Goal: Task Accomplishment & Management: Manage account settings

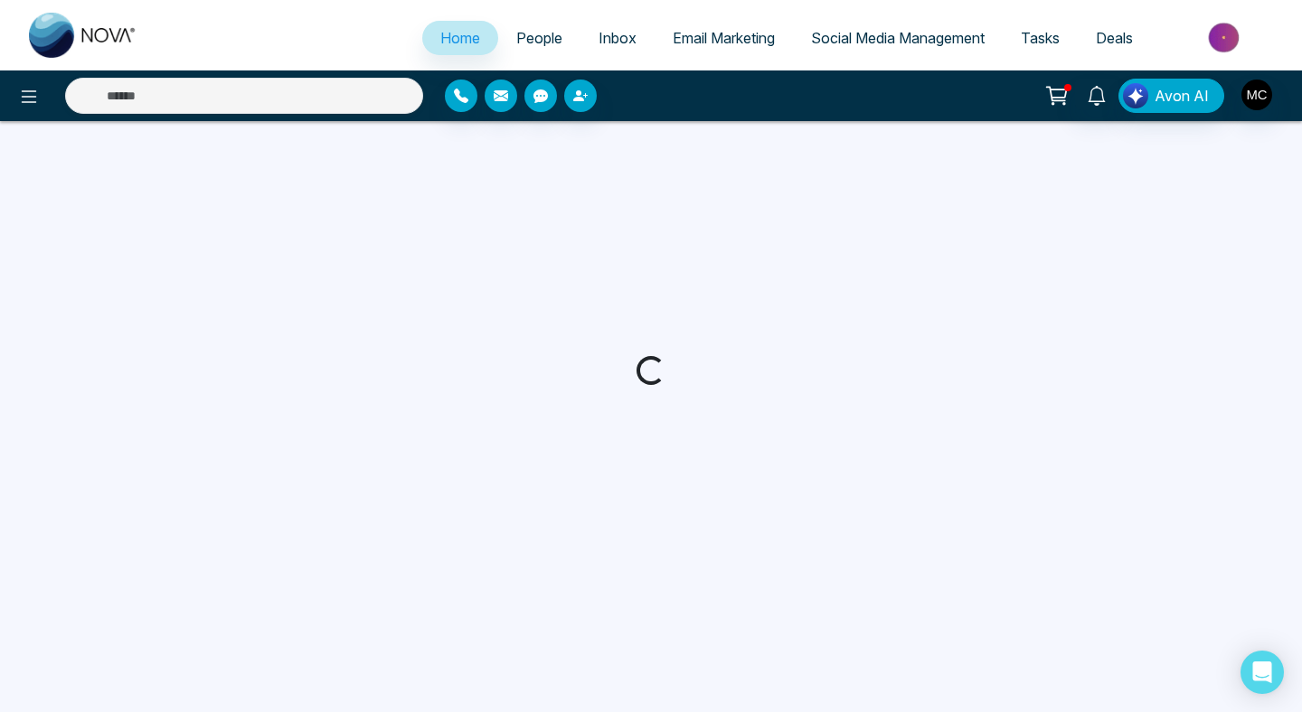
select select "*"
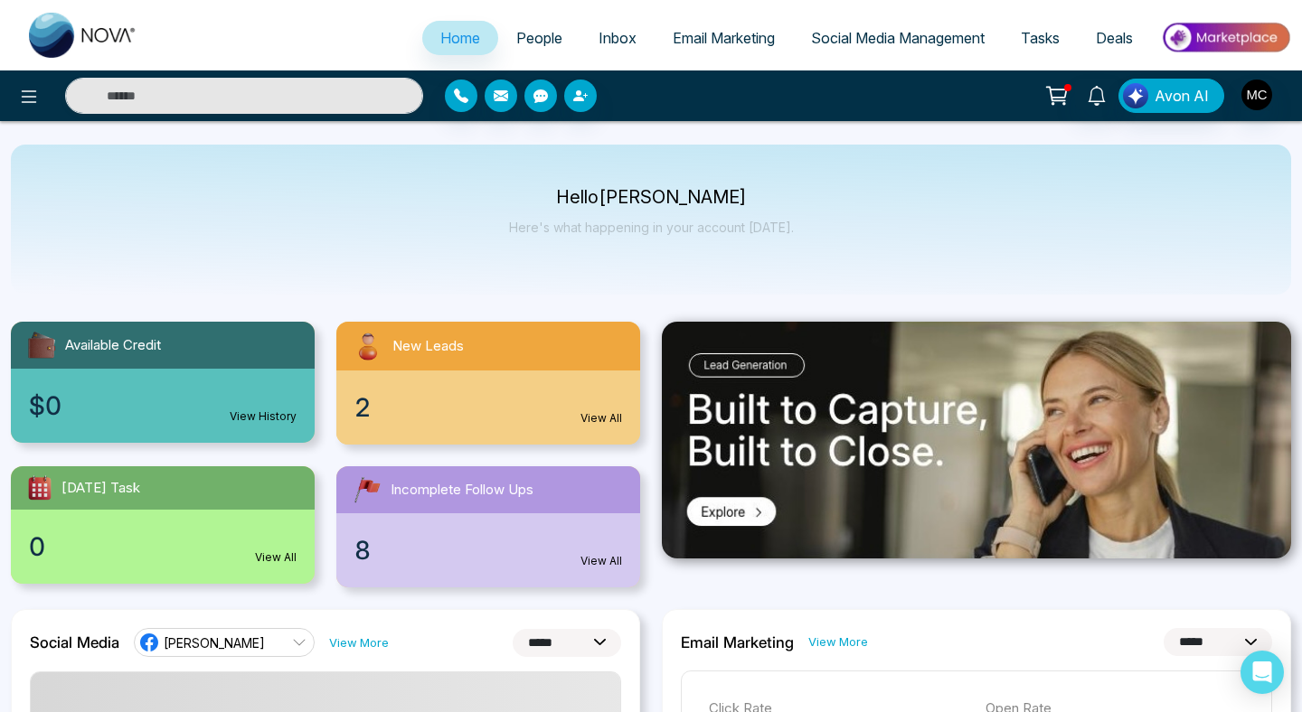
click at [467, 388] on div "2 View All" at bounding box center [488, 408] width 304 height 74
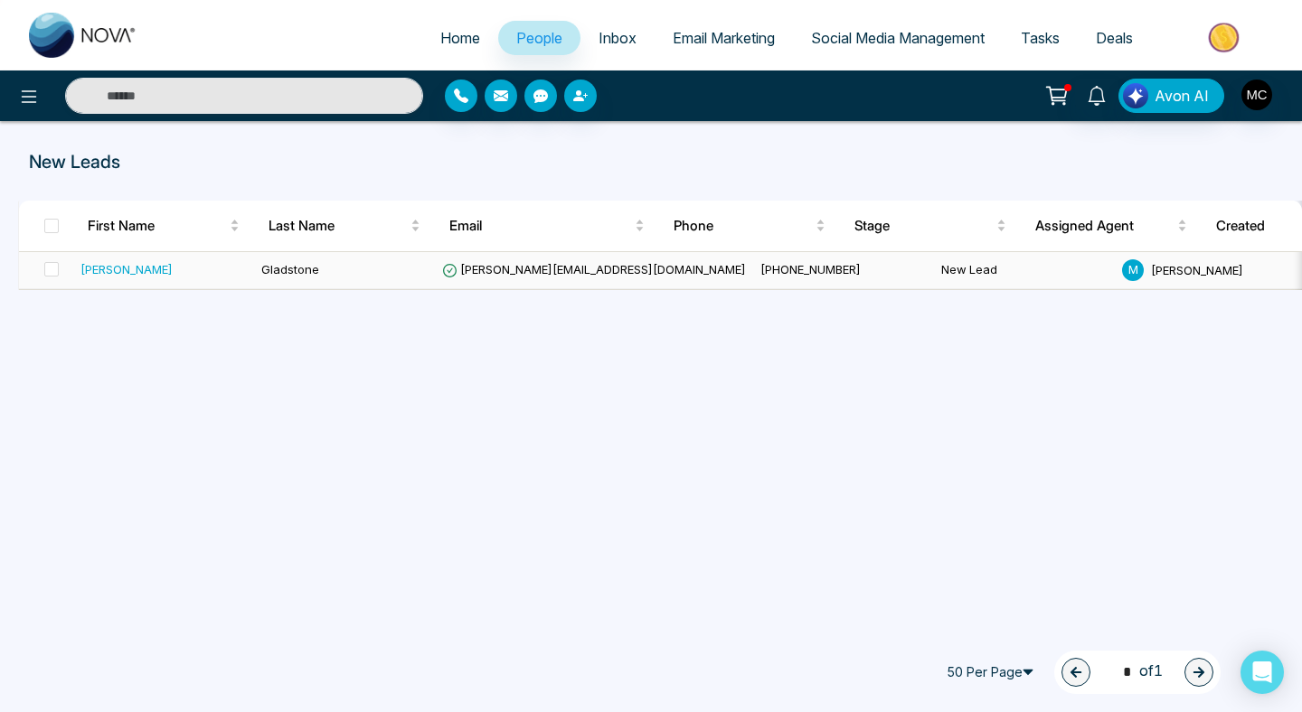
click at [108, 263] on div "[PERSON_NAME]" at bounding box center [126, 269] width 92 height 18
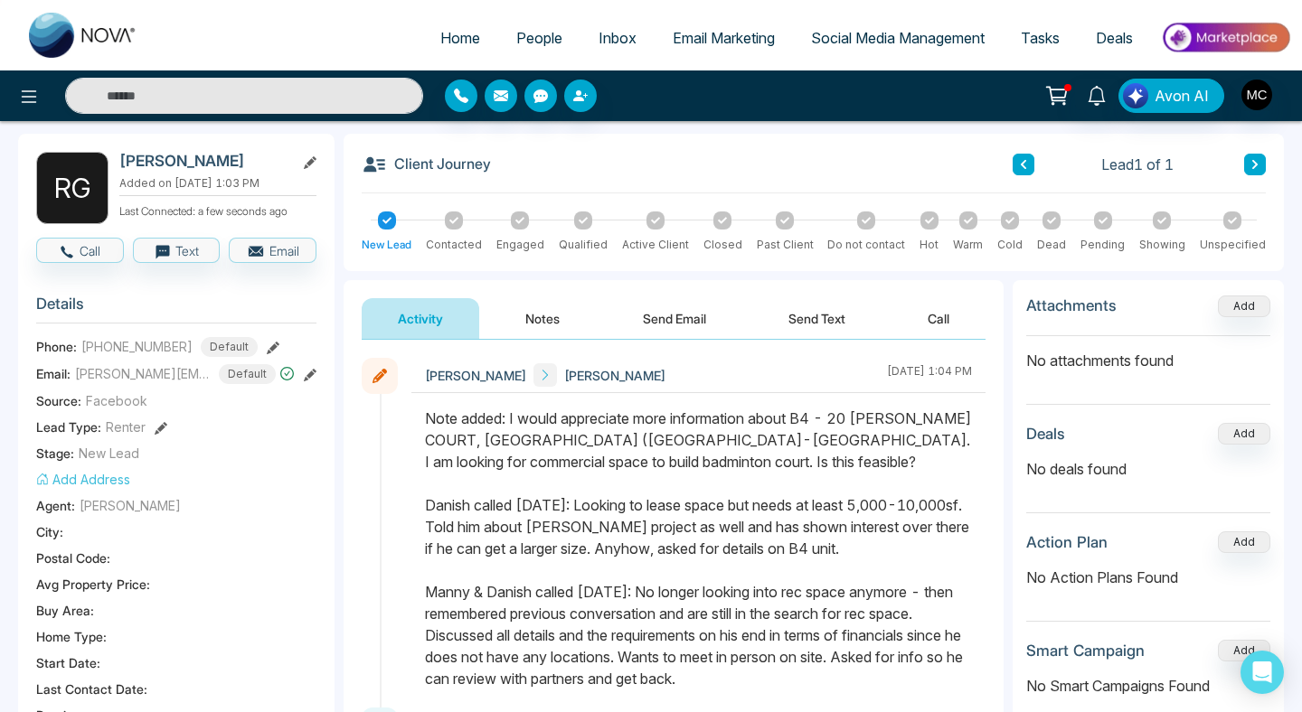
scroll to position [5, 0]
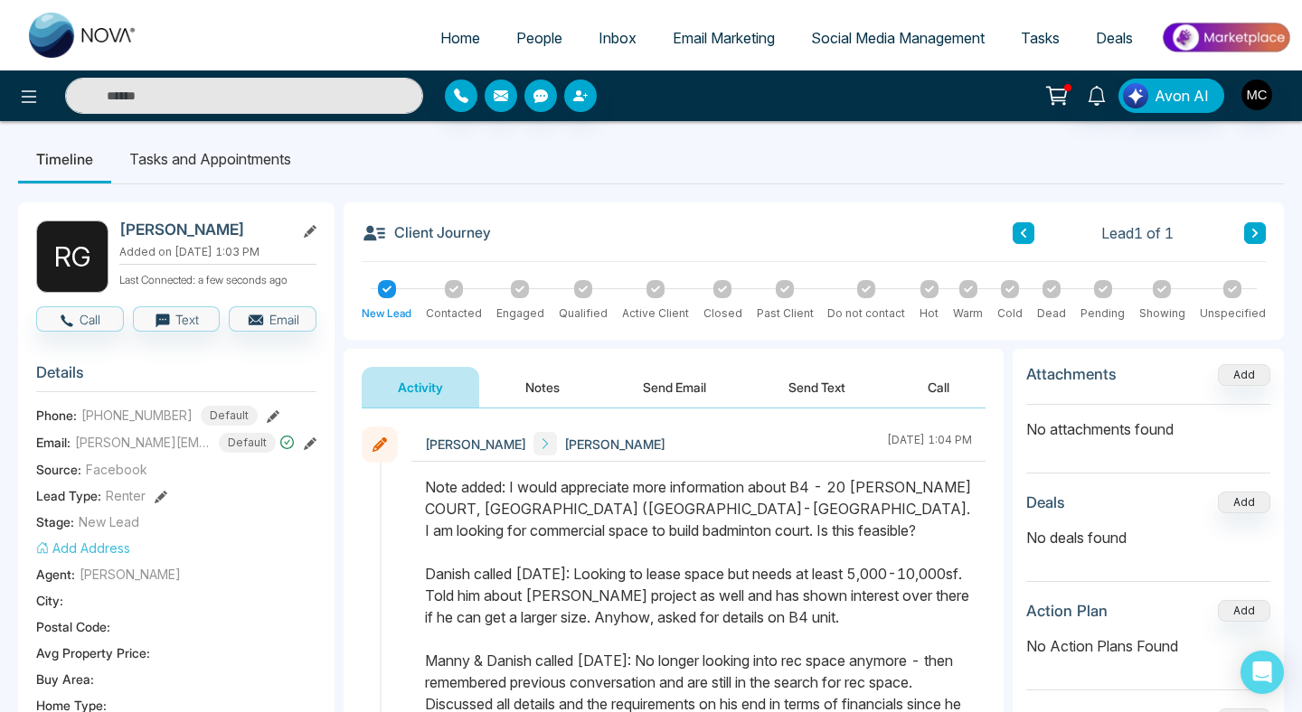
click at [266, 164] on li "Tasks and Appointments" at bounding box center [210, 159] width 198 height 49
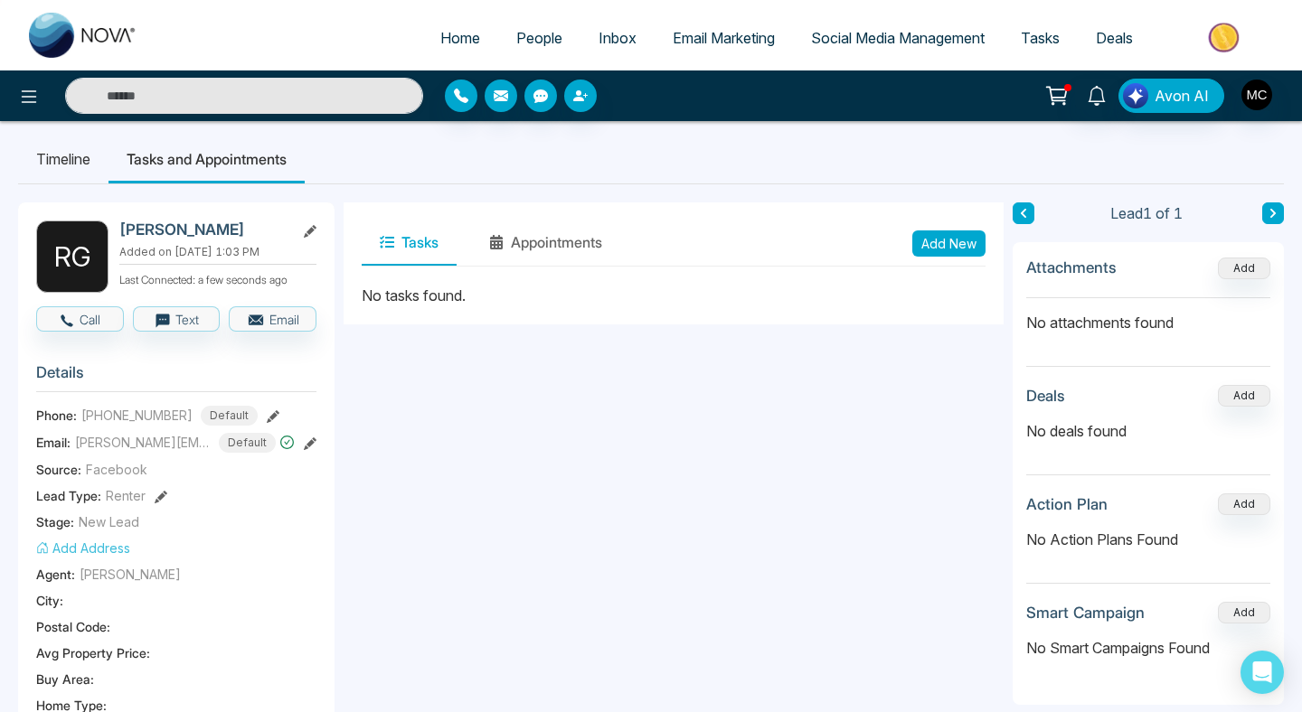
click at [43, 169] on li "Timeline" at bounding box center [63, 159] width 90 height 49
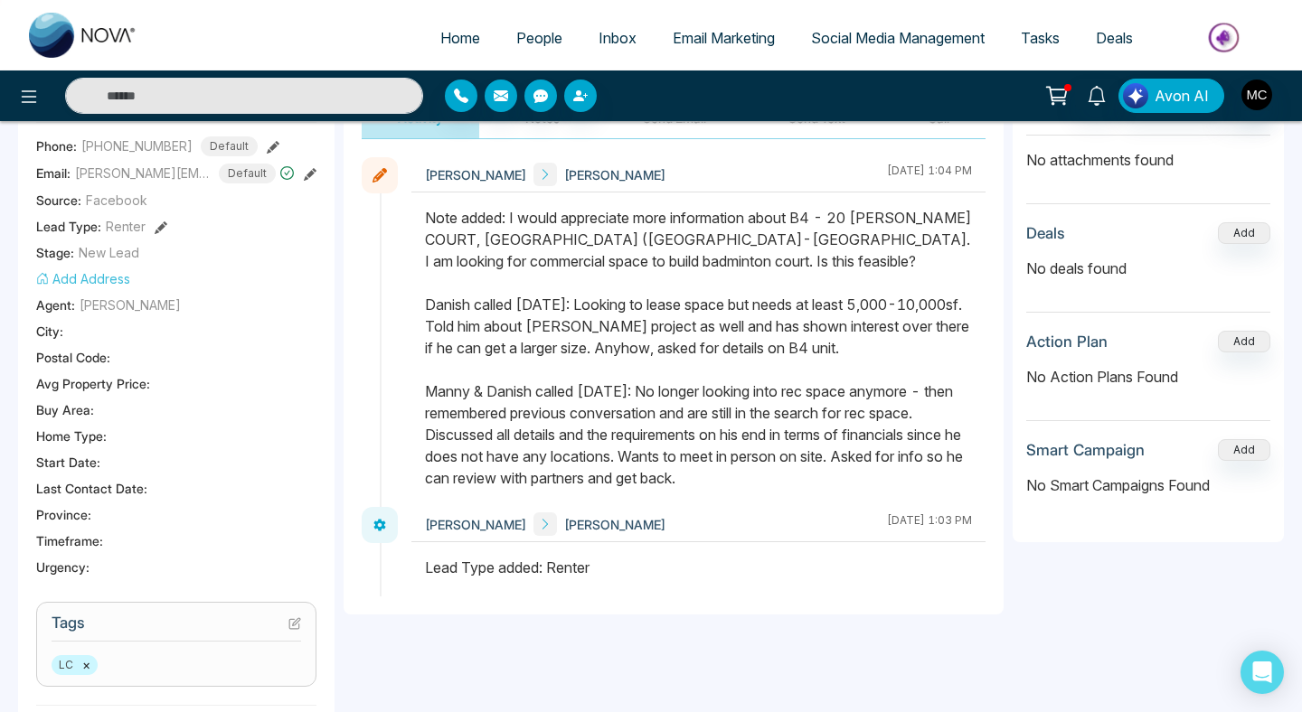
scroll to position [51, 0]
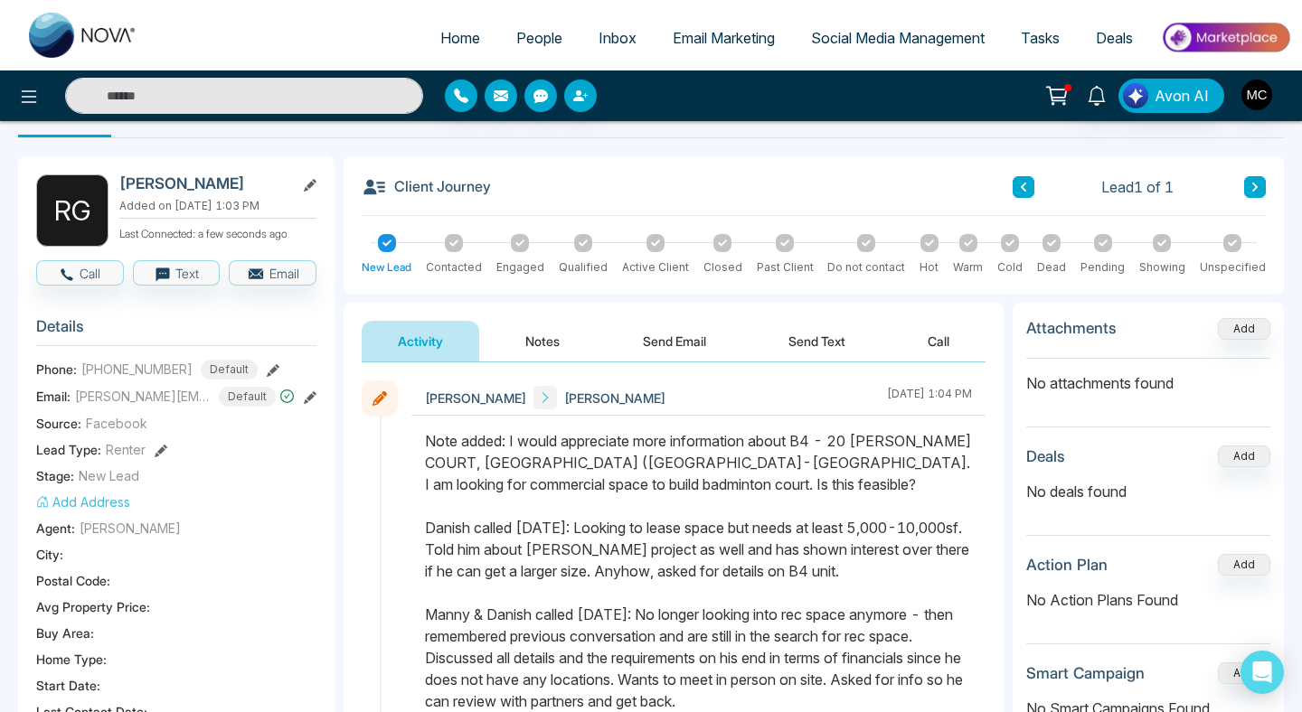
click at [540, 339] on button "Notes" at bounding box center [542, 341] width 107 height 41
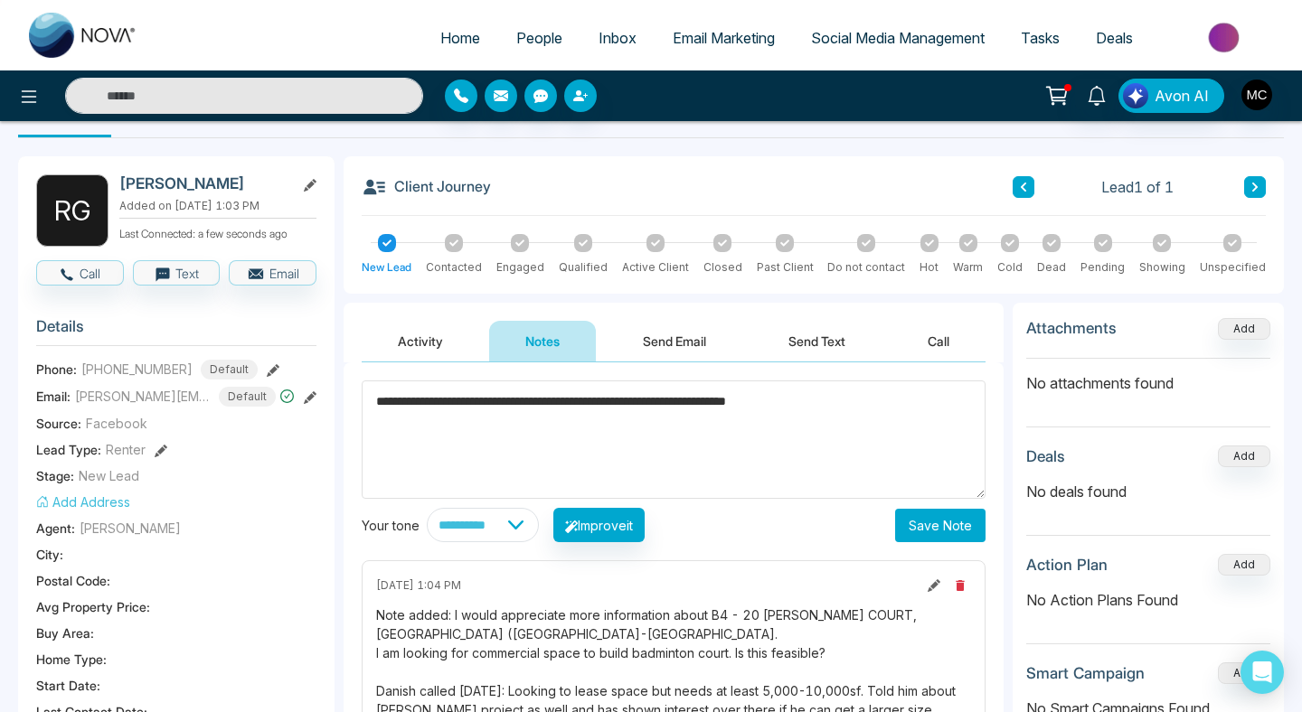
type textarea "**********"
click at [914, 521] on button "Save Note" at bounding box center [940, 525] width 90 height 33
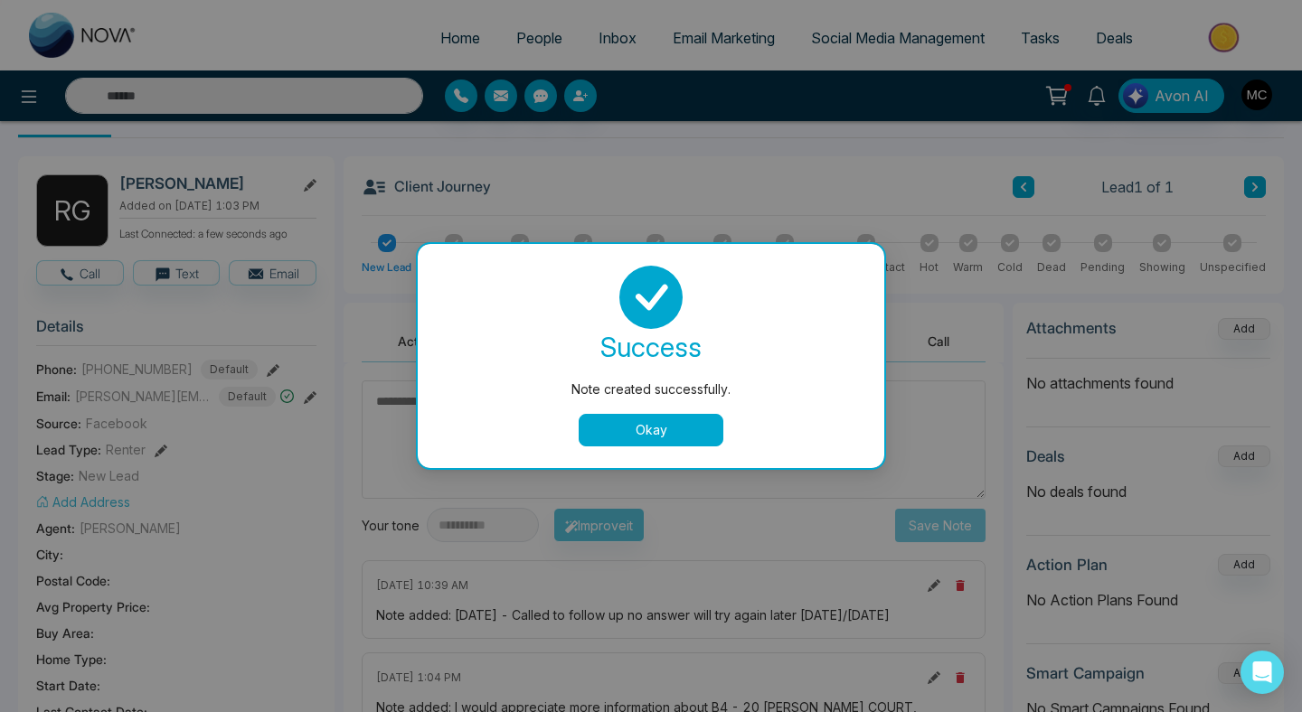
click at [601, 418] on button "Okay" at bounding box center [650, 430] width 145 height 33
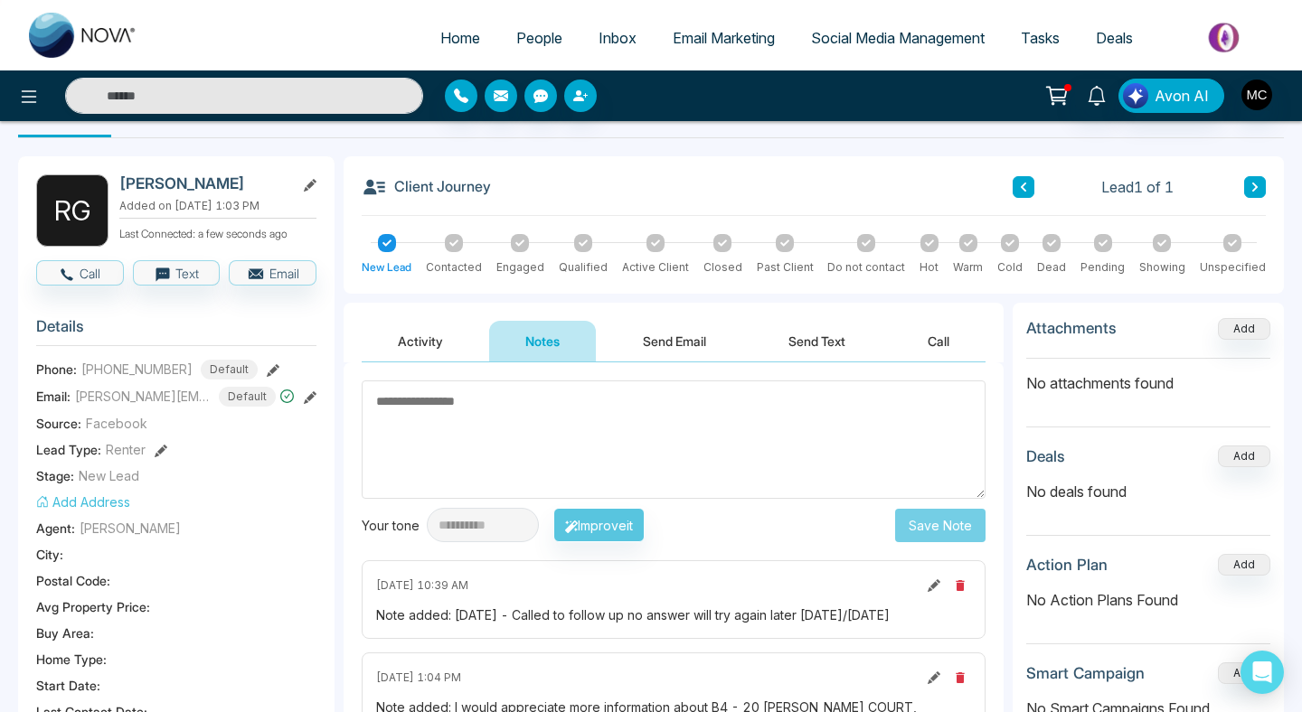
click at [443, 41] on span "Home" at bounding box center [460, 38] width 40 height 18
select select "*"
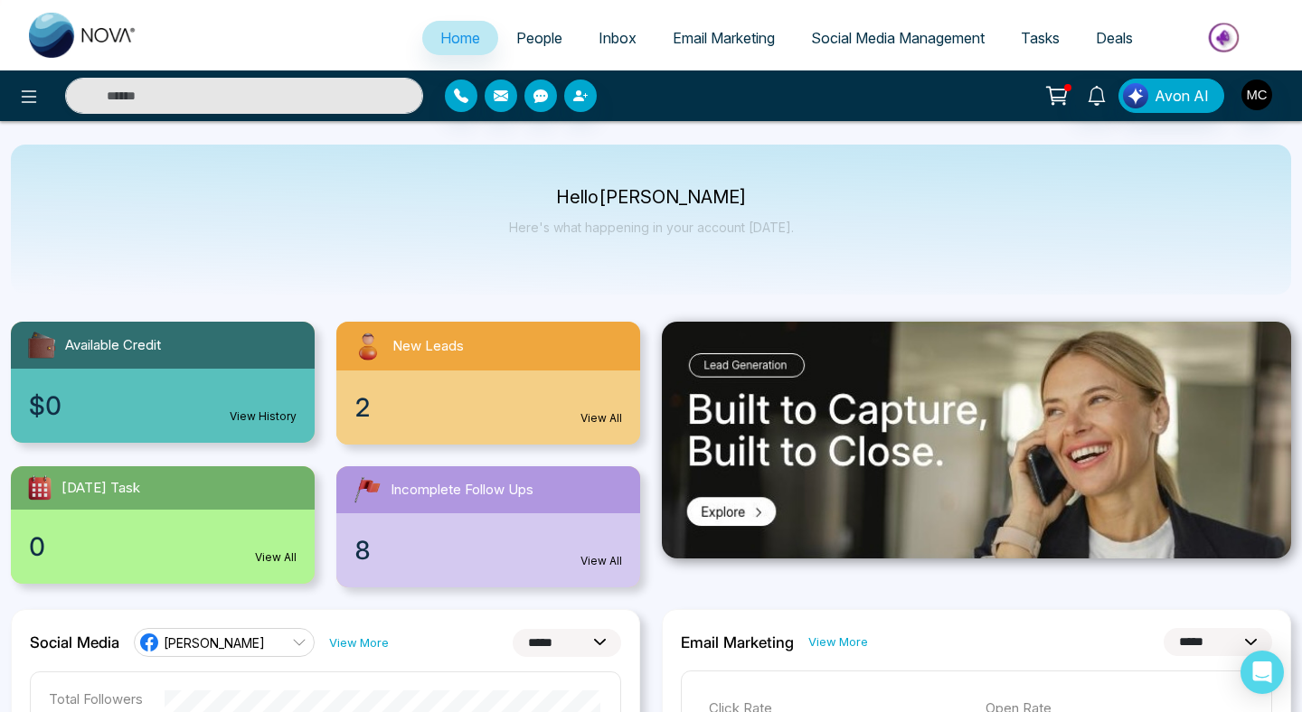
click at [516, 39] on span "People" at bounding box center [539, 38] width 46 height 18
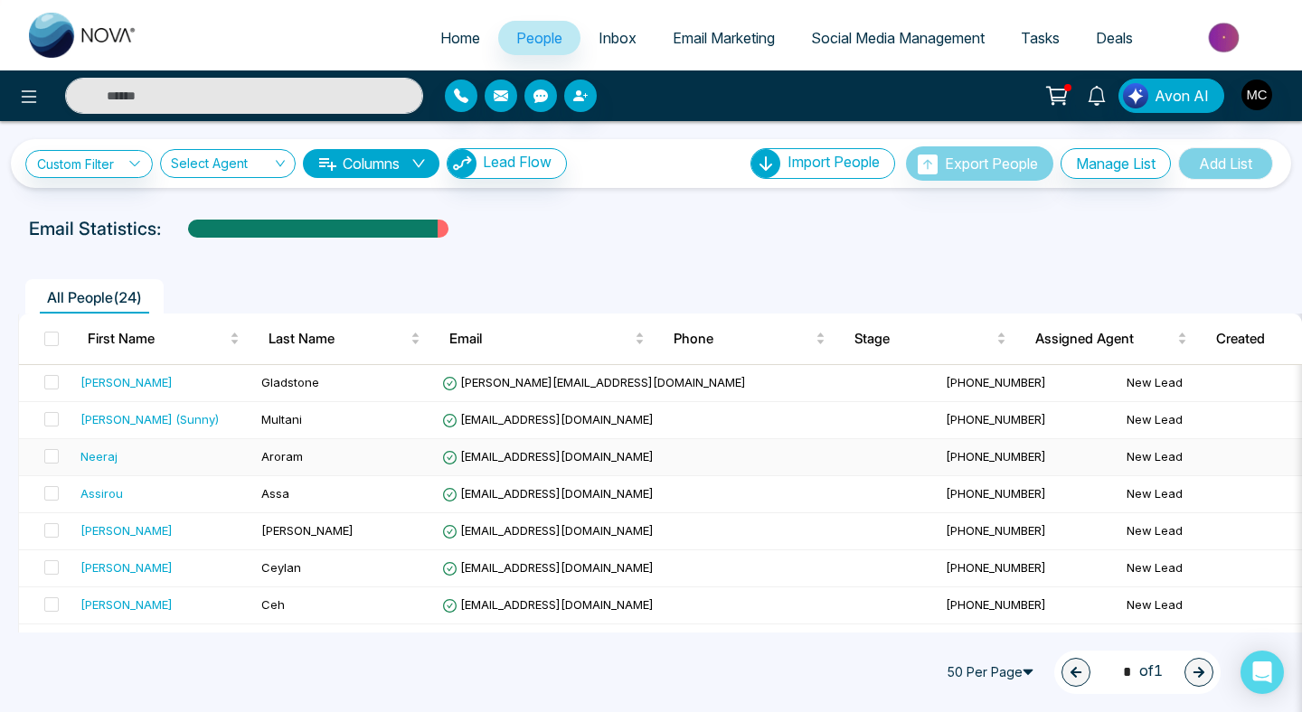
click at [105, 458] on div "Neeraj" at bounding box center [98, 456] width 37 height 18
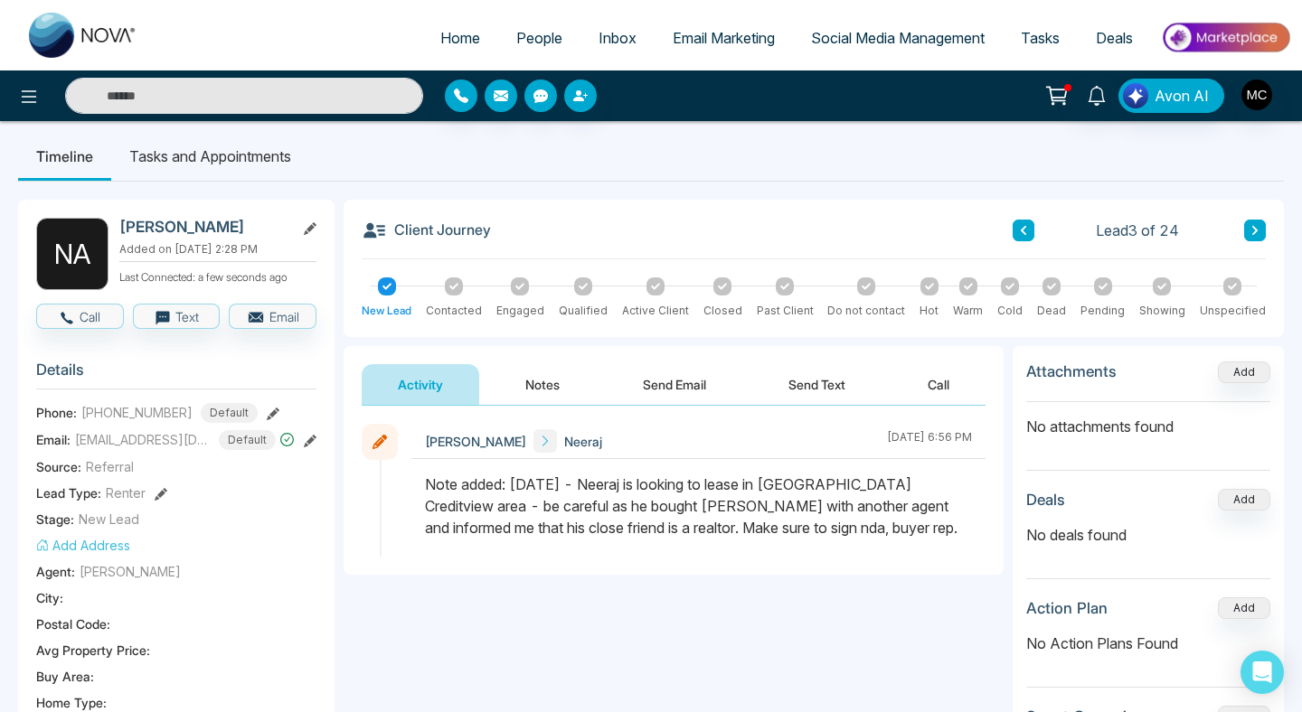
scroll to position [9, 0]
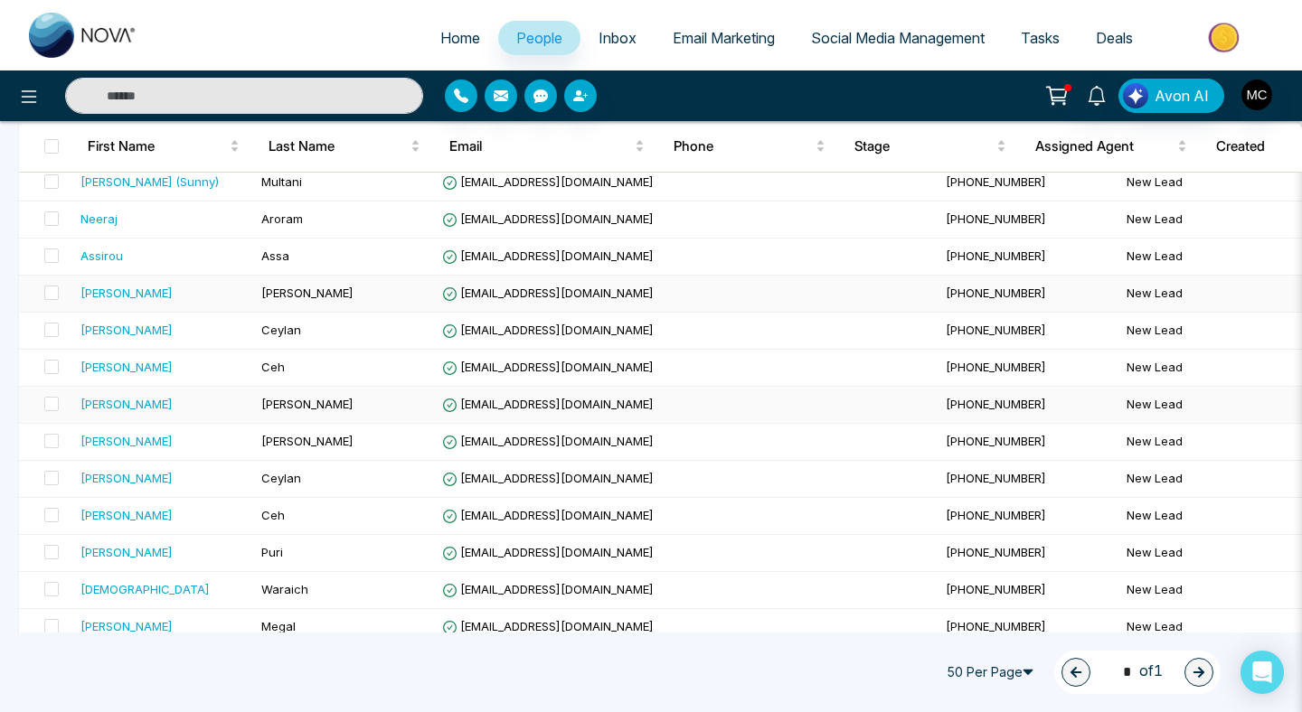
scroll to position [241, 0]
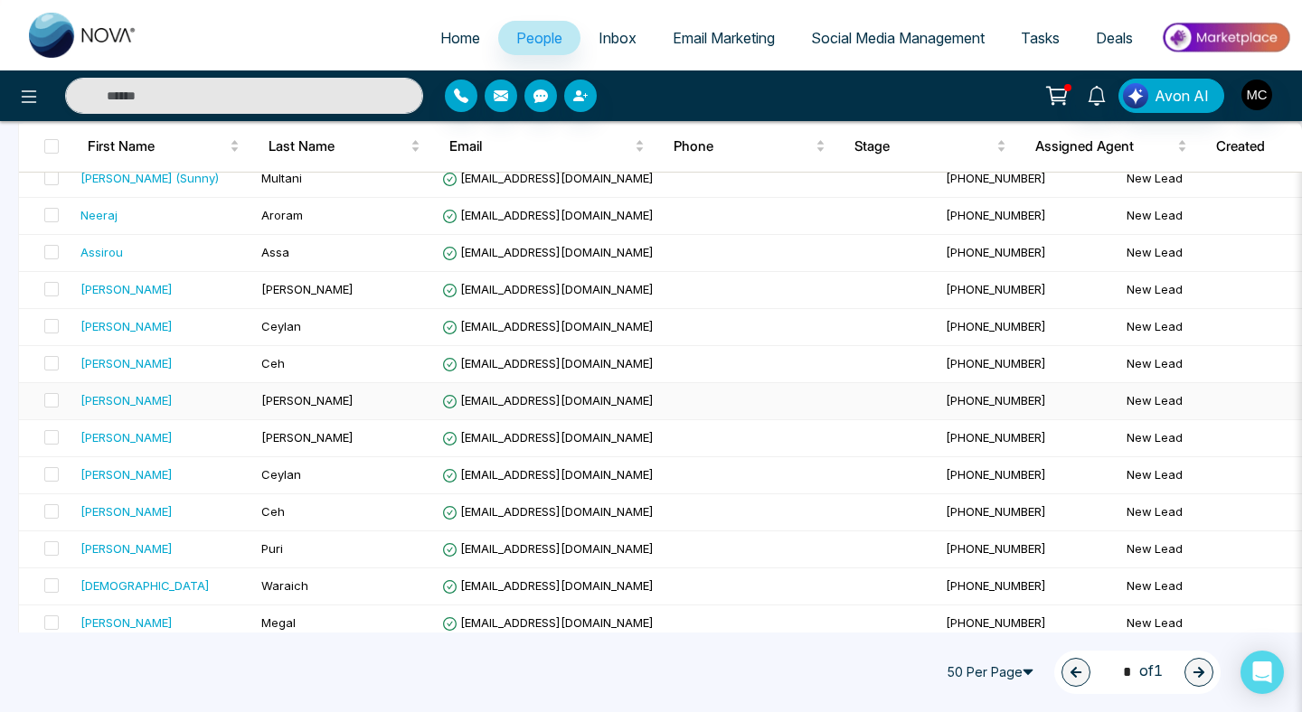
click at [242, 400] on div "[PERSON_NAME]" at bounding box center [163, 400] width 166 height 18
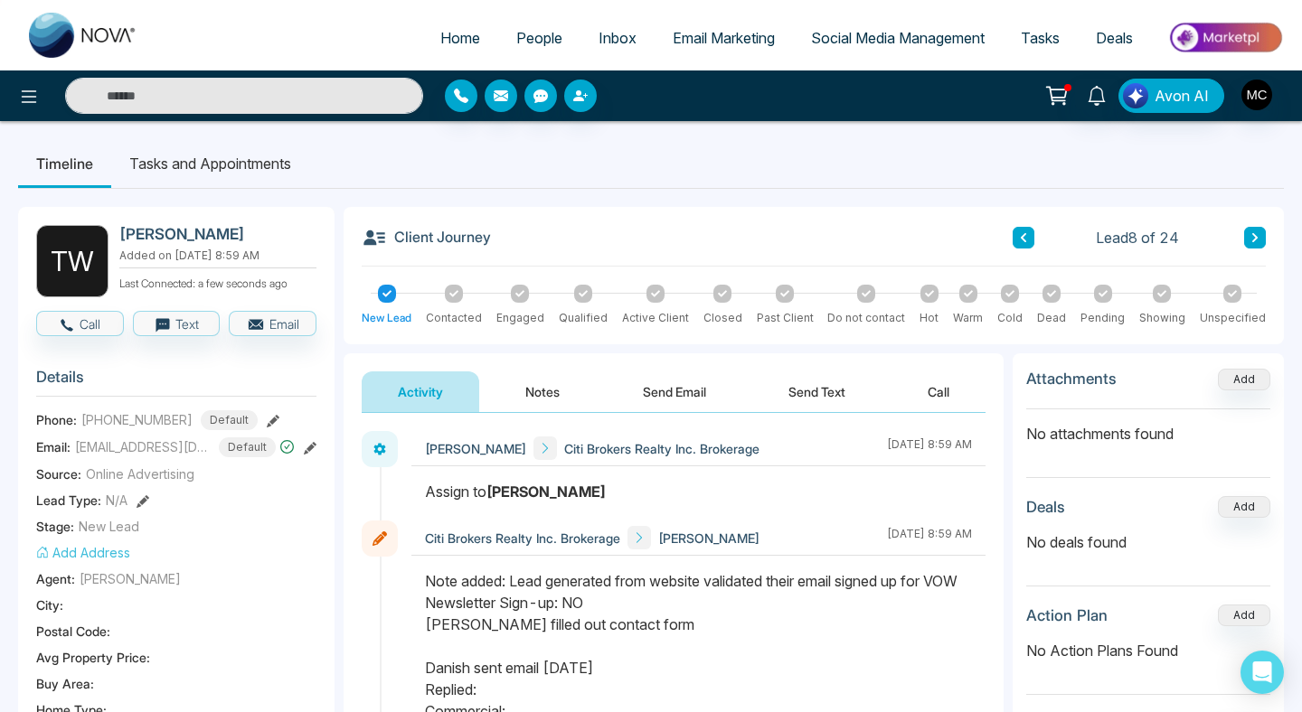
click at [1251, 237] on icon at bounding box center [1254, 237] width 9 height 11
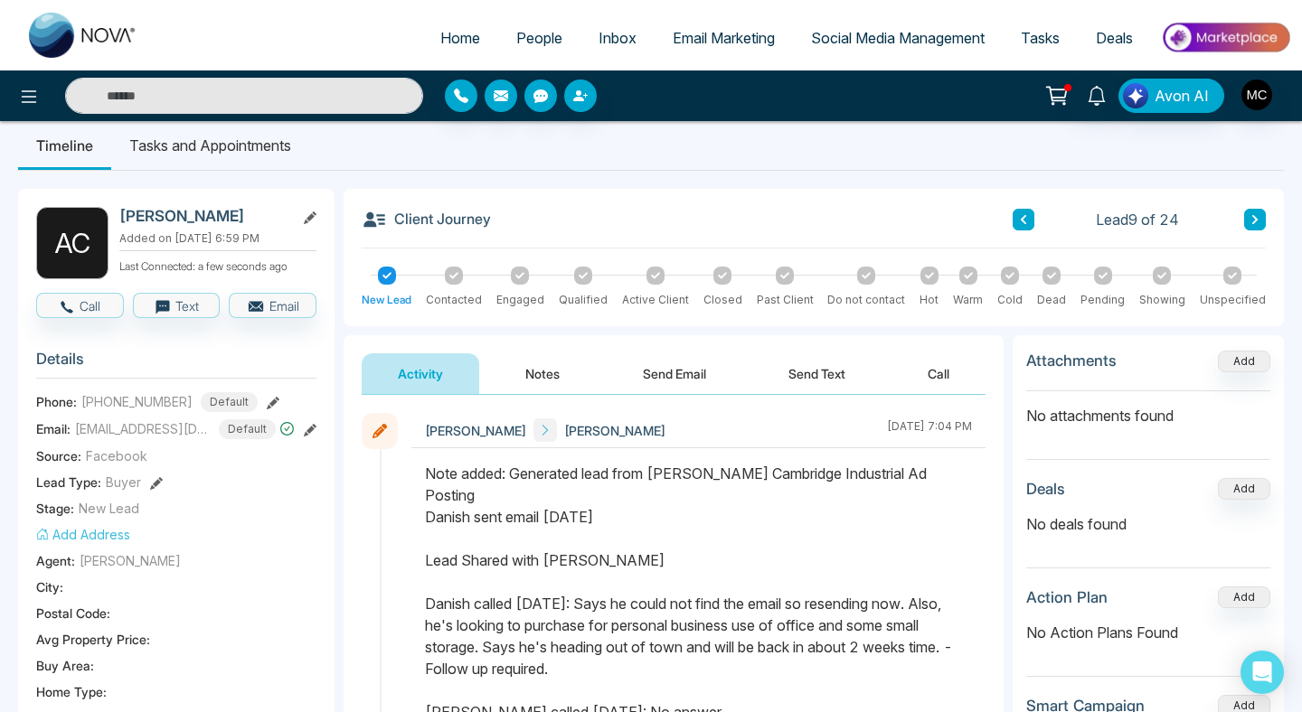
scroll to position [19, 0]
click at [550, 366] on button "Notes" at bounding box center [542, 373] width 107 height 41
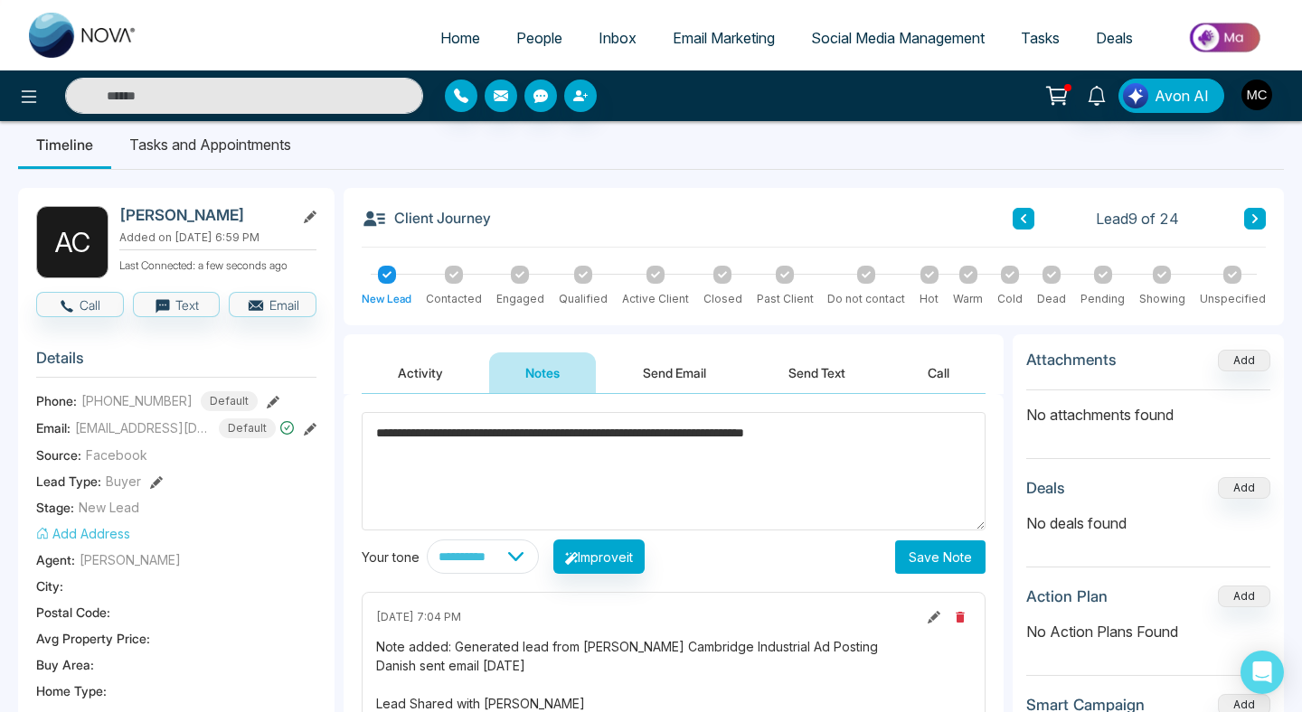
type textarea "**********"
click at [912, 552] on button "Save Note" at bounding box center [940, 557] width 90 height 33
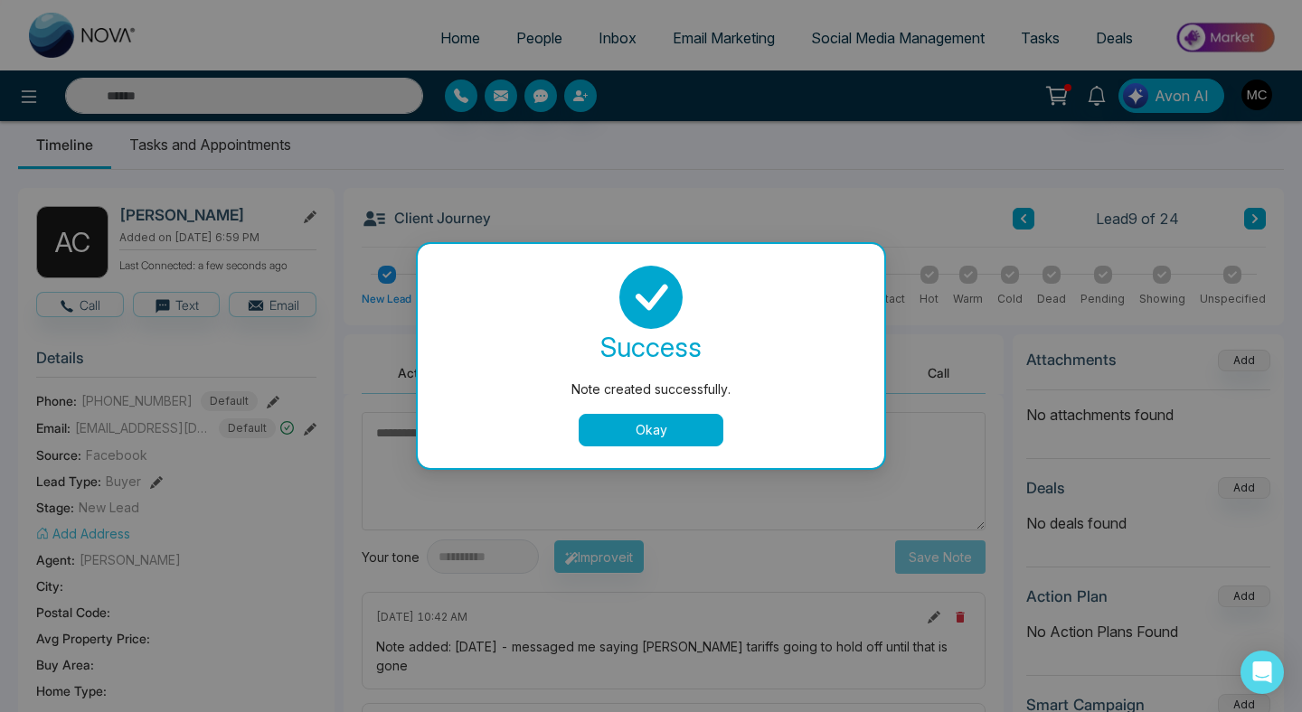
click at [610, 426] on button "Okay" at bounding box center [650, 430] width 145 height 33
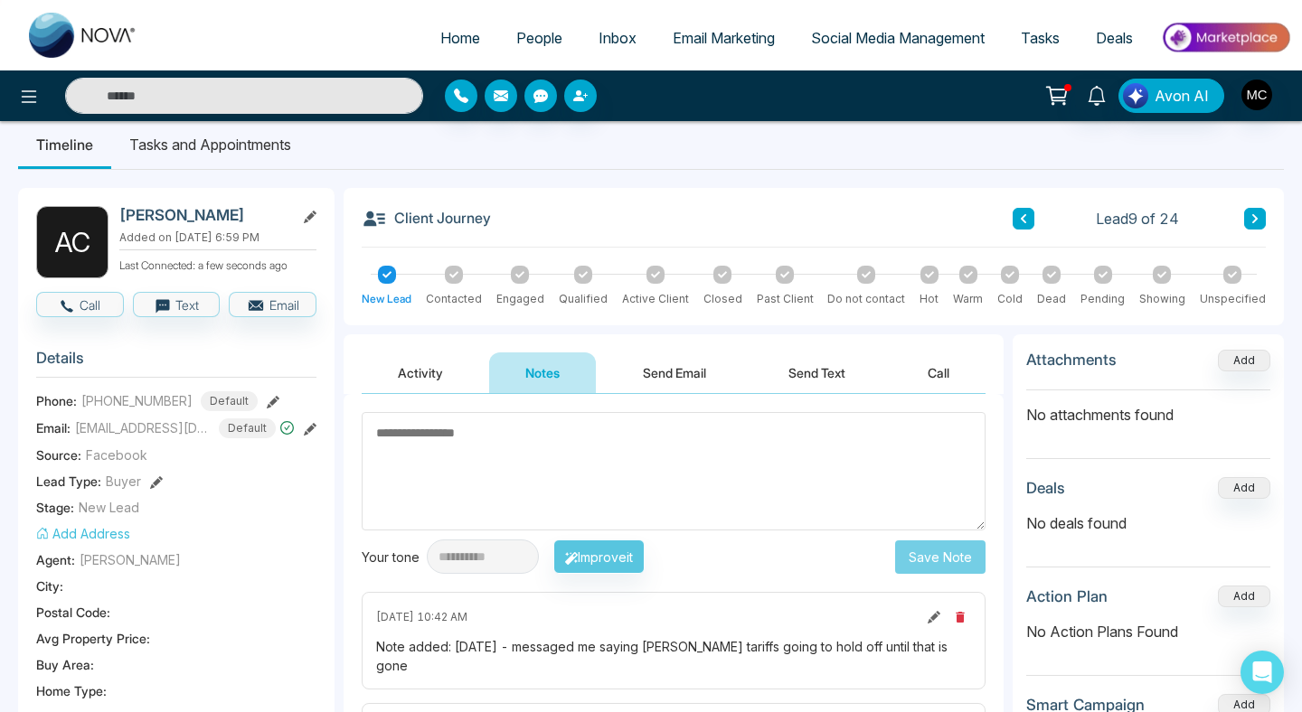
click at [1269, 227] on div "Client Journey Lead 9 of 24 New Lead Contacted Engaged Qualified Active Client …" at bounding box center [813, 256] width 940 height 137
click at [1247, 221] on button at bounding box center [1255, 219] width 22 height 22
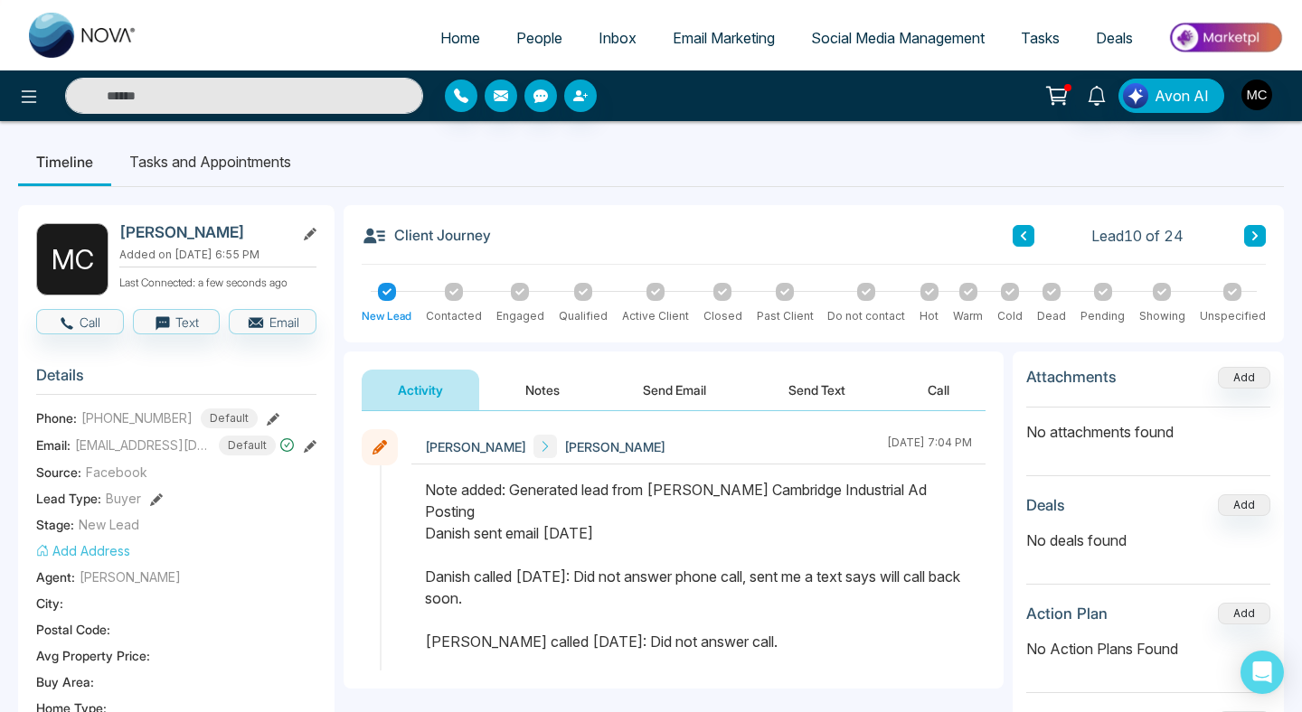
scroll to position [1, 0]
click at [1240, 242] on div "Lead 10 of 24" at bounding box center [1138, 237] width 253 height 22
click at [1247, 240] on button at bounding box center [1255, 237] width 22 height 22
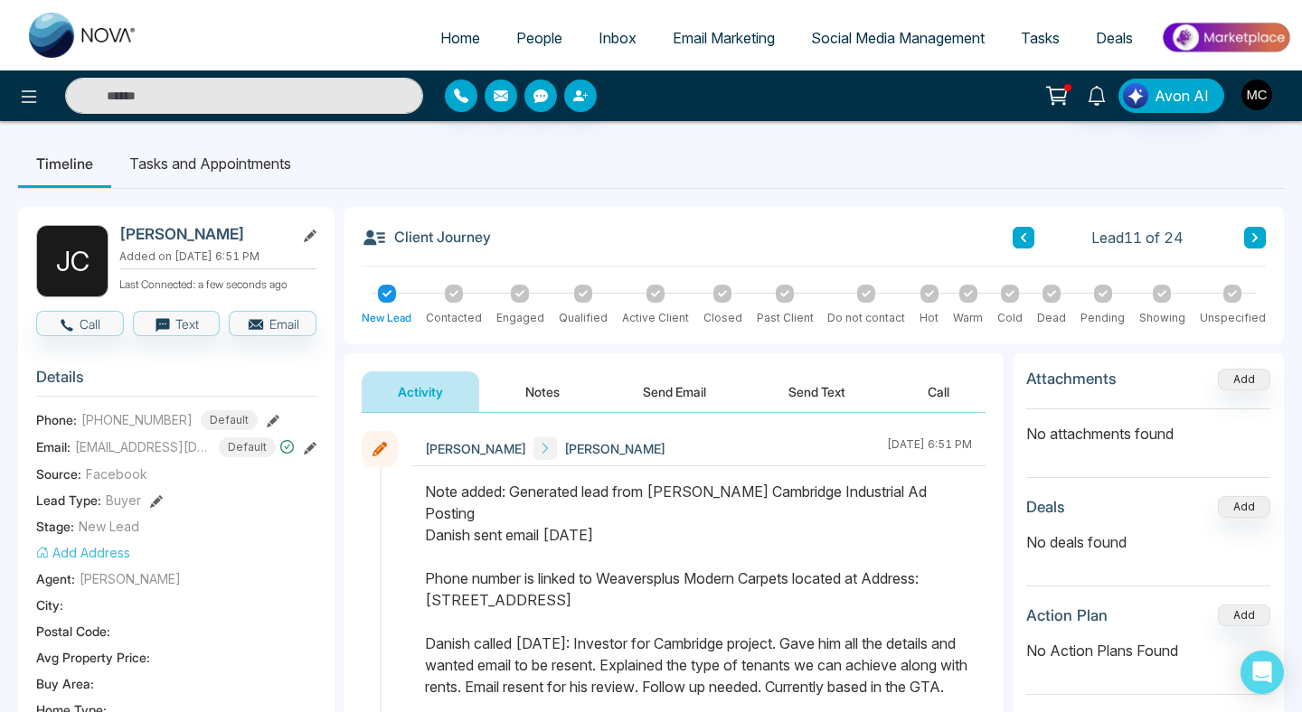
click at [1248, 231] on button at bounding box center [1255, 238] width 22 height 22
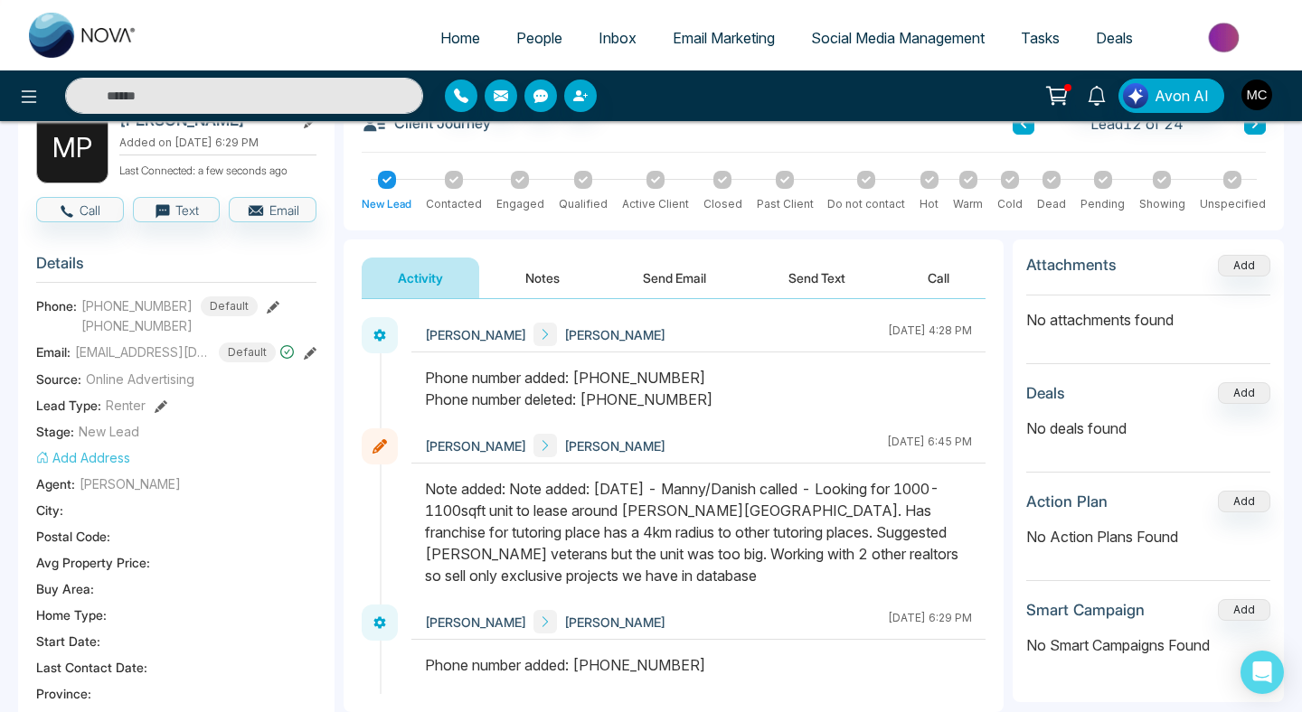
scroll to position [106, 0]
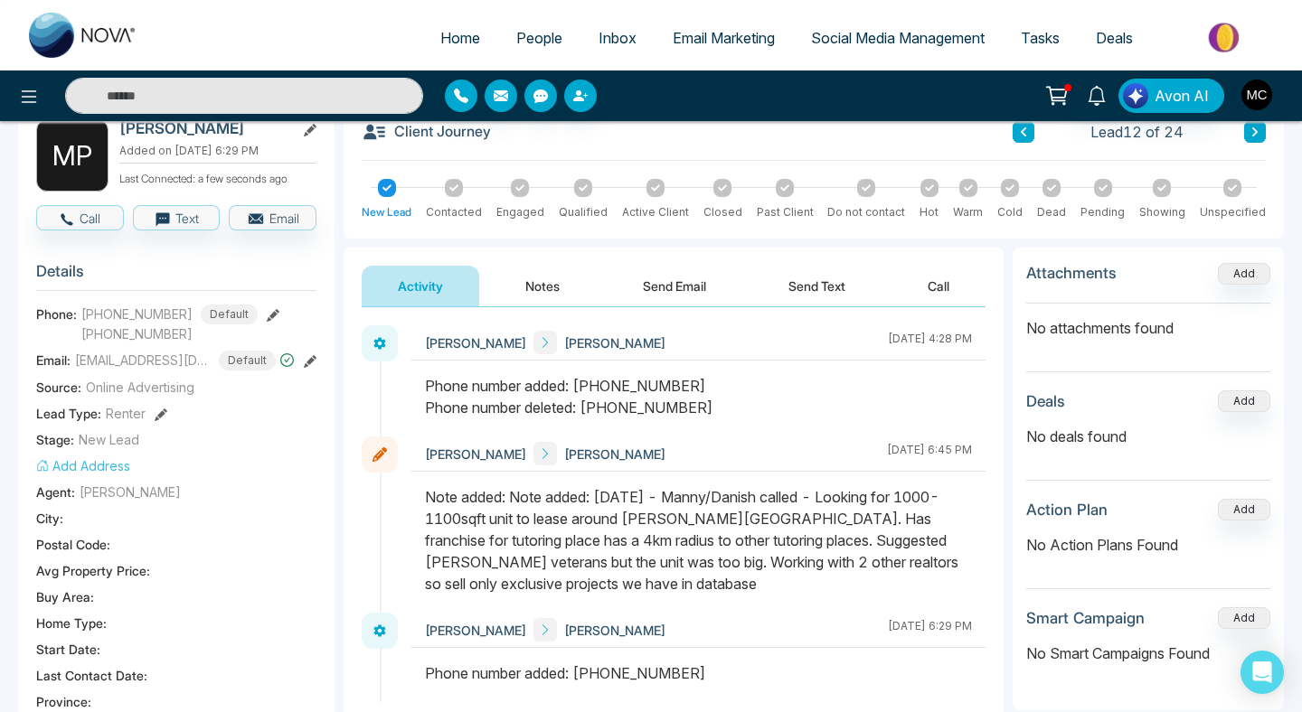
drag, startPoint x: 697, startPoint y: 382, endPoint x: 593, endPoint y: 381, distance: 103.9
click at [593, 381] on div "Phone number added: [PHONE_NUMBER] Phone number deleted: [PHONE_NUMBER]" at bounding box center [698, 396] width 547 height 43
drag, startPoint x: 605, startPoint y: 410, endPoint x: 730, endPoint y: 415, distance: 125.7
click at [730, 415] on div "Phone number added: [PHONE_NUMBER] Phone number deleted: [PHONE_NUMBER]" at bounding box center [698, 396] width 547 height 43
drag, startPoint x: 178, startPoint y: 332, endPoint x: 97, endPoint y: 327, distance: 81.5
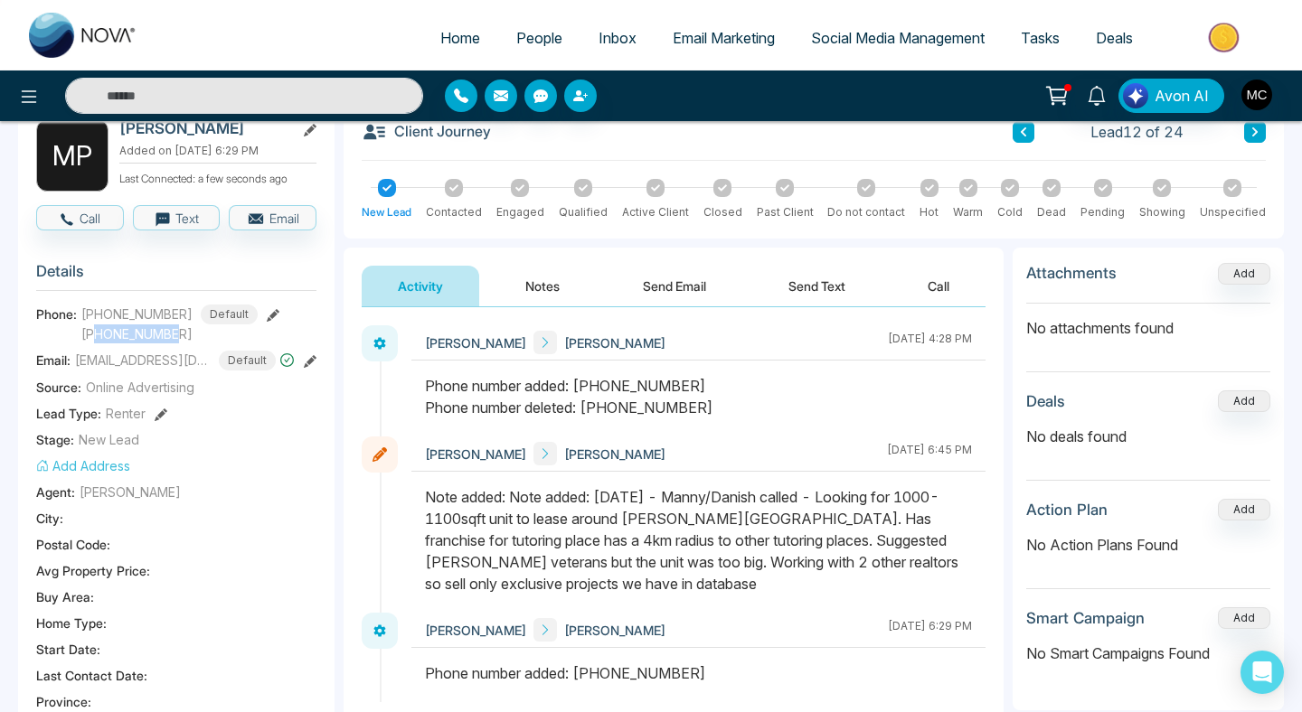
click at [97, 327] on span "[PHONE_NUMBER]" at bounding box center [169, 333] width 176 height 19
click at [105, 307] on span "[PHONE_NUMBER]" at bounding box center [136, 314] width 111 height 19
drag, startPoint x: 97, startPoint y: 310, endPoint x: 178, endPoint y: 305, distance: 81.5
click at [179, 305] on div "[PHONE_NUMBER] Default" at bounding box center [169, 315] width 176 height 20
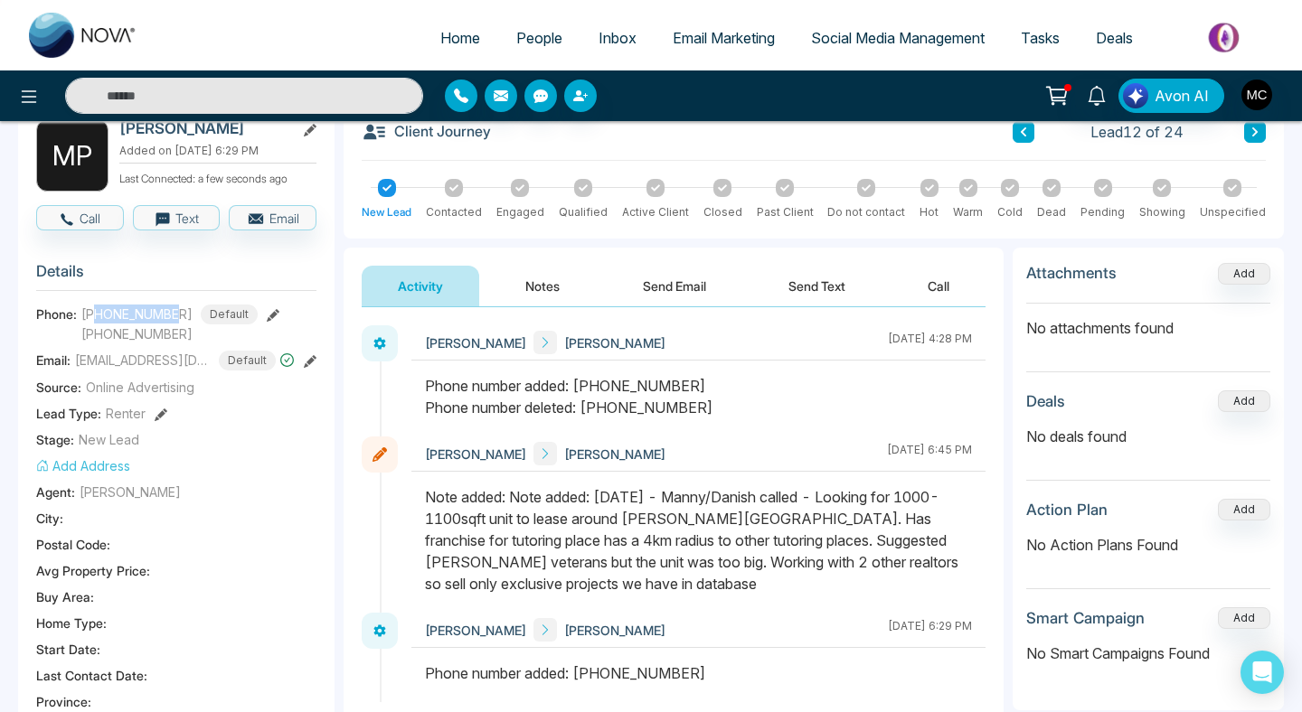
copy span "6478302331"
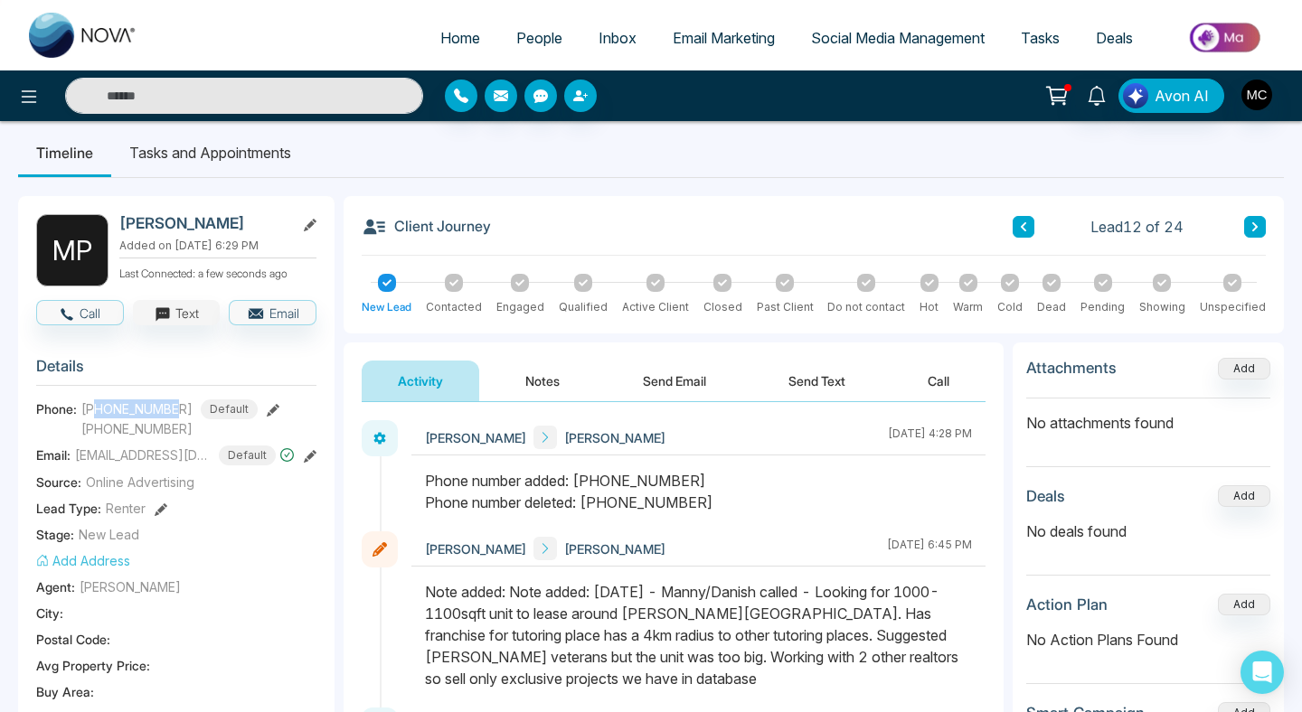
scroll to position [0, 0]
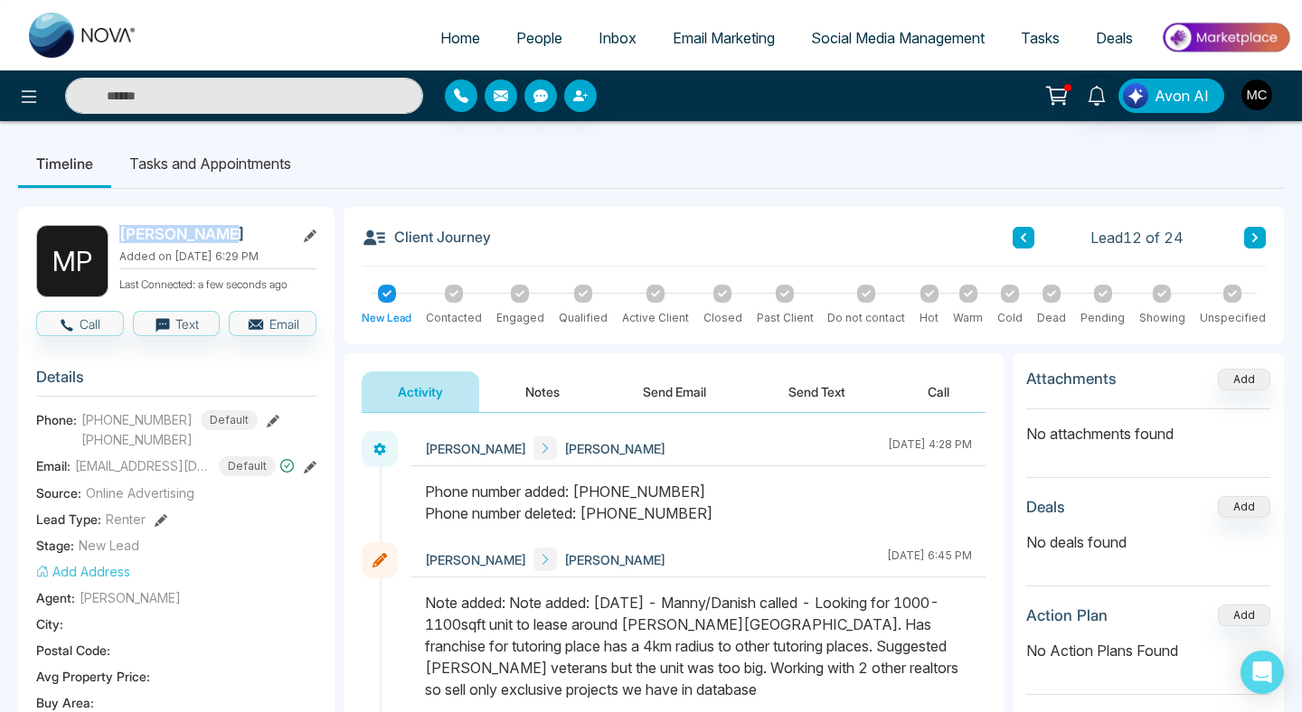
drag, startPoint x: 241, startPoint y: 234, endPoint x: 118, endPoint y: 230, distance: 123.0
click at [119, 230] on h2 "[PERSON_NAME]" at bounding box center [203, 234] width 168 height 18
copy h2 "[PERSON_NAME]"
click at [1256, 246] on button at bounding box center [1255, 238] width 22 height 22
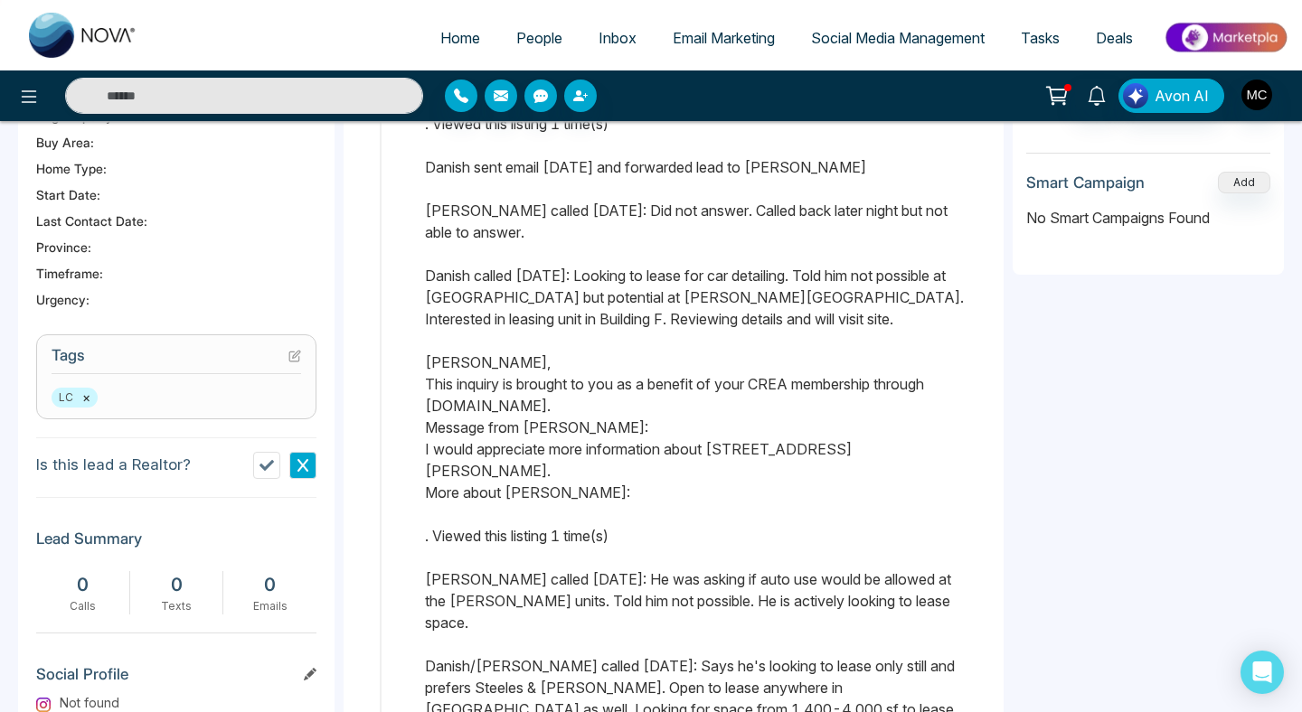
scroll to position [541, 0]
